Goal: Task Accomplishment & Management: Use online tool/utility

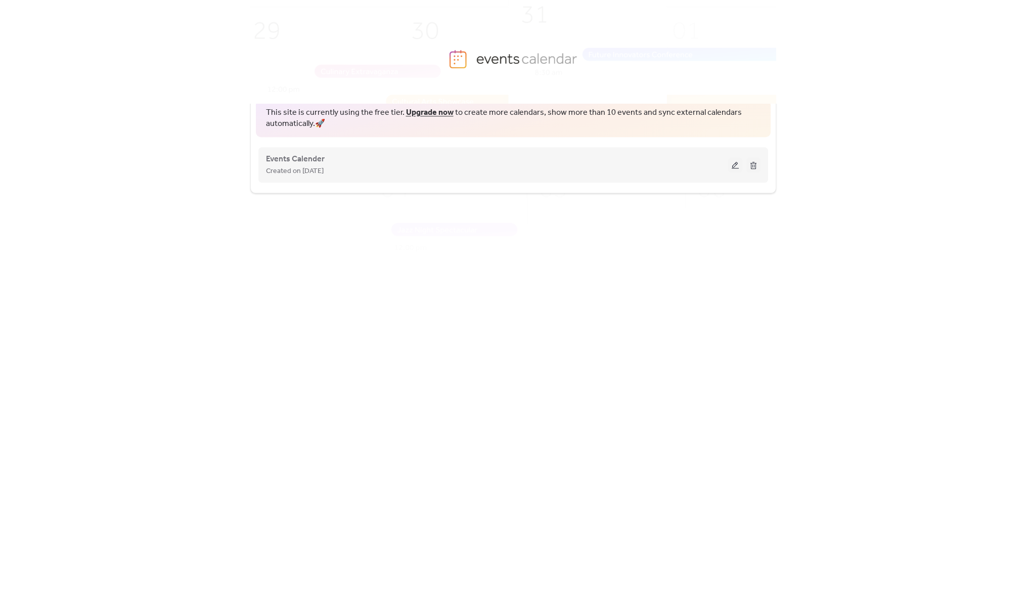
click at [598, 181] on div "Events Calender Created on 22-Apr-2025" at bounding box center [513, 165] width 494 height 40
click at [557, 171] on div "Created on [DATE]" at bounding box center [497, 171] width 462 height 12
click at [382, 152] on div "Events Calender Created on 22-Apr-2025" at bounding box center [513, 165] width 494 height 40
click at [351, 158] on div "Events Calender Created on 22-Apr-2025" at bounding box center [497, 165] width 462 height 24
click at [304, 159] on span "Events Calender" at bounding box center [295, 159] width 59 height 12
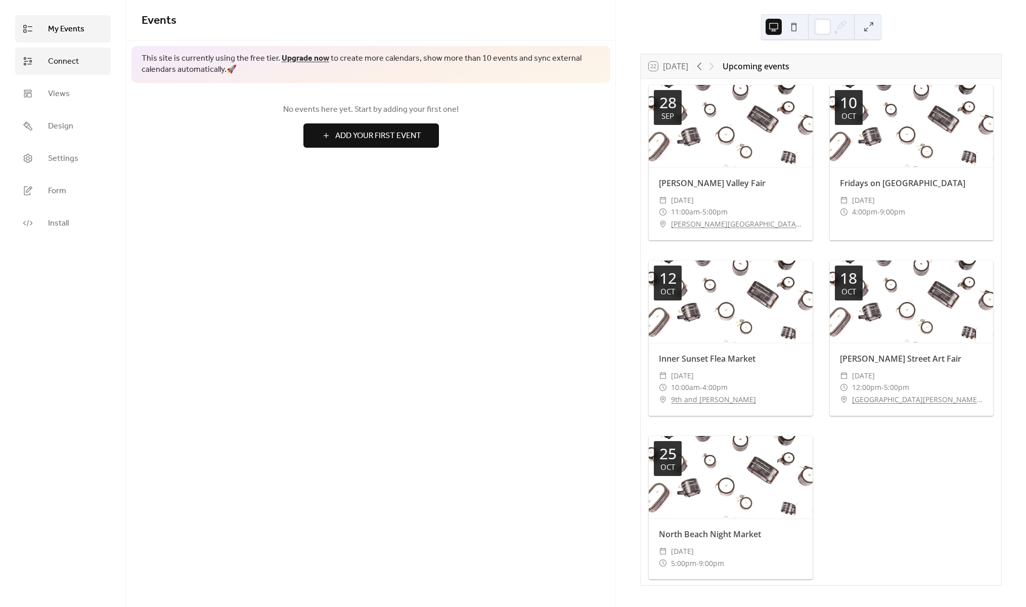
click at [71, 65] on span "Connect" at bounding box center [63, 62] width 31 height 12
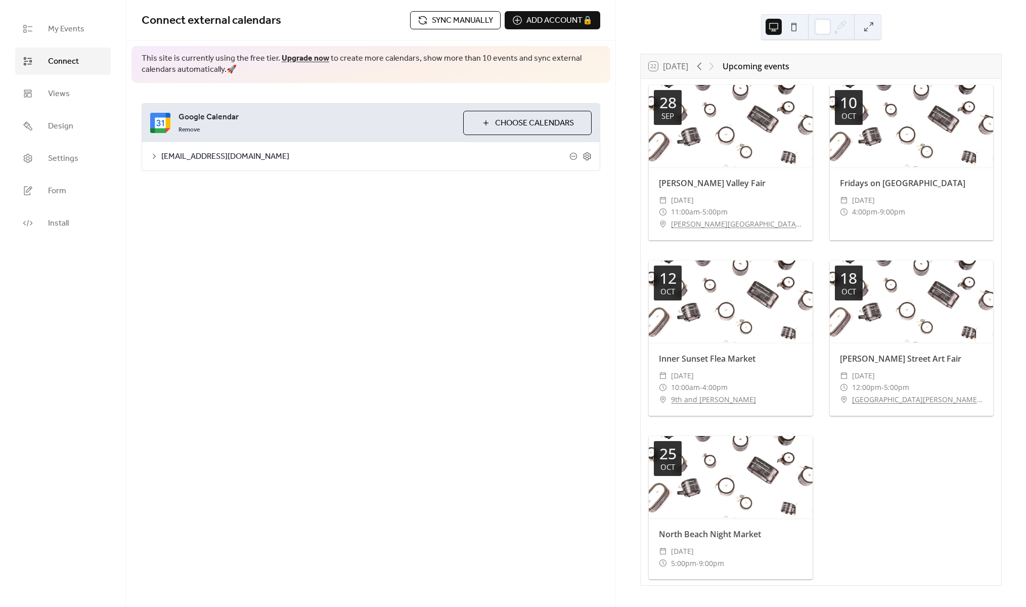
click at [465, 22] on span "Sync manually" at bounding box center [462, 21] width 61 height 12
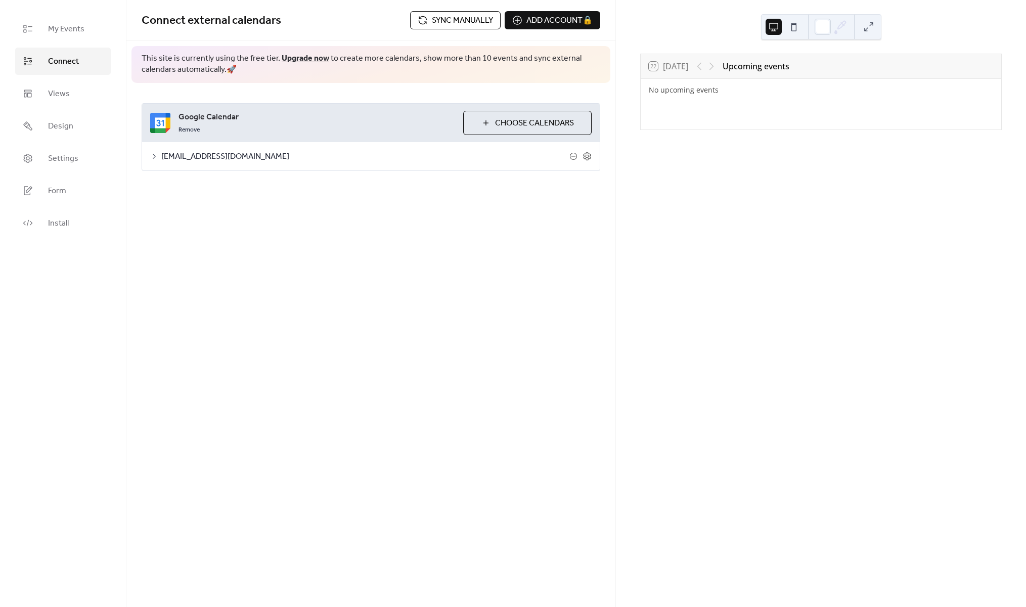
click at [467, 24] on span "Sync manually" at bounding box center [462, 21] width 61 height 12
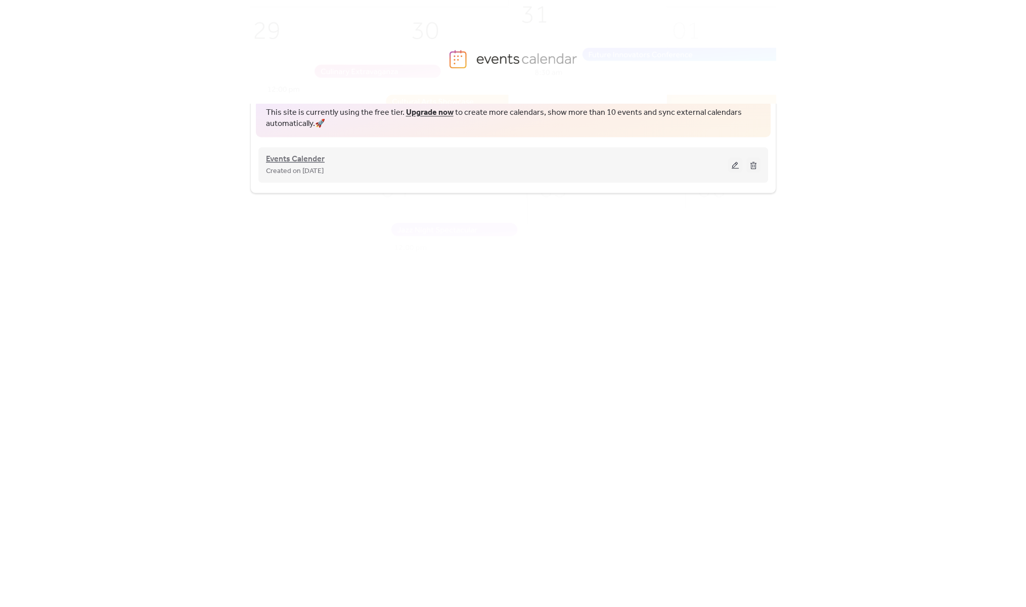
click at [309, 158] on span "Events Calender" at bounding box center [295, 159] width 59 height 12
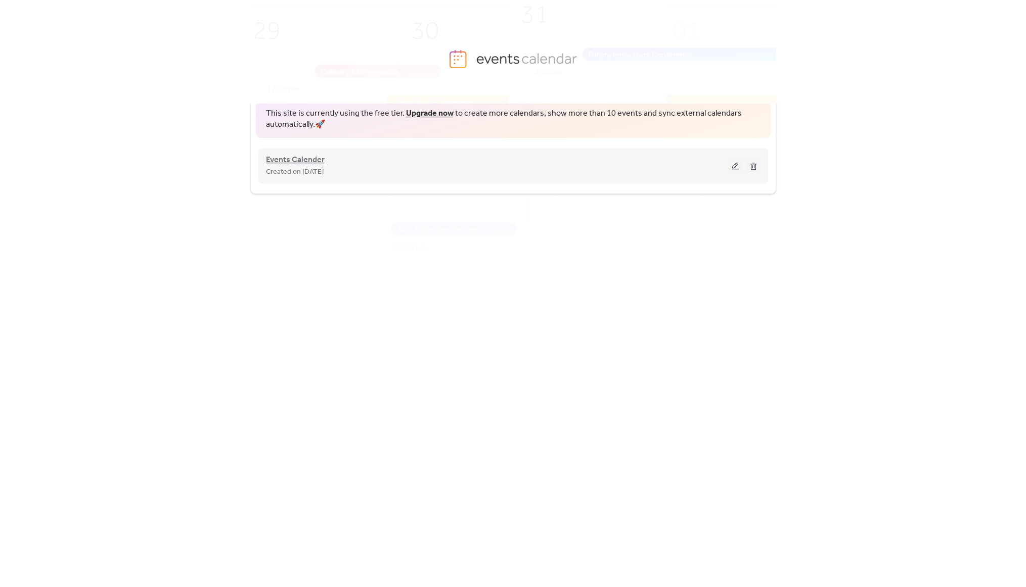
click at [304, 159] on span "Events Calender" at bounding box center [295, 160] width 59 height 12
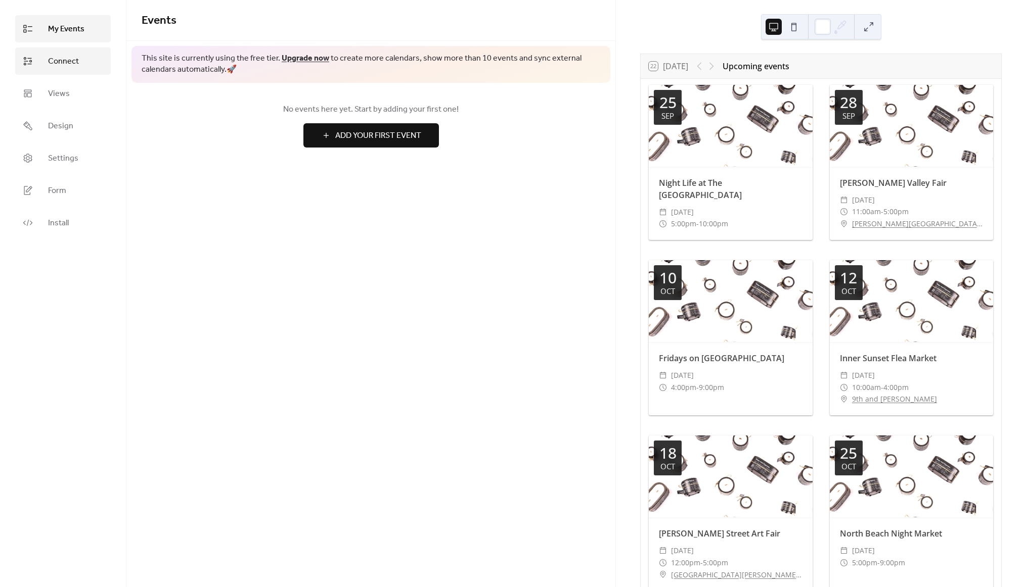
click at [55, 57] on span "Connect" at bounding box center [63, 62] width 31 height 12
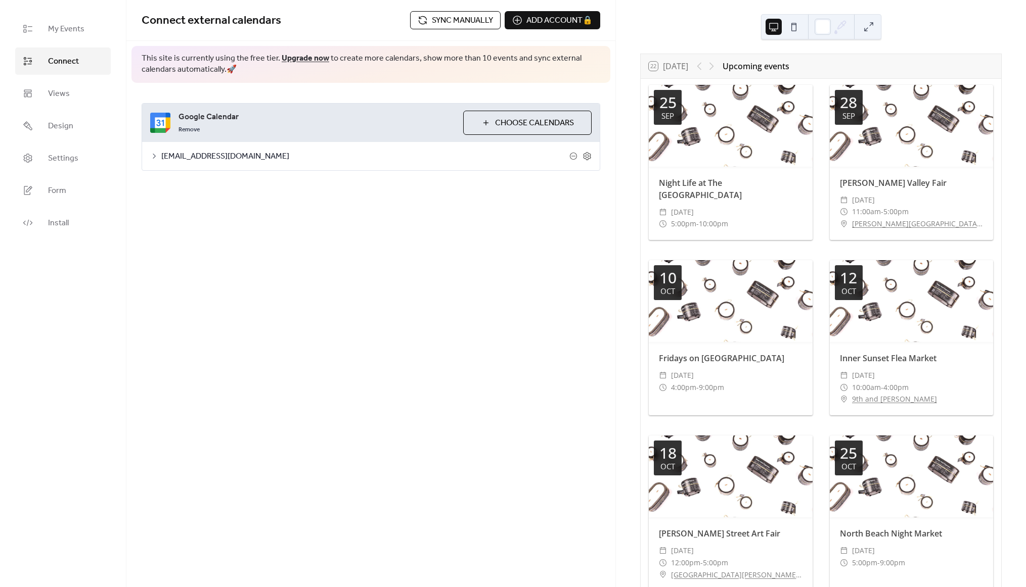
click at [464, 21] on span "Sync manually" at bounding box center [462, 21] width 61 height 12
